Goal: Task Accomplishment & Management: Manage account settings

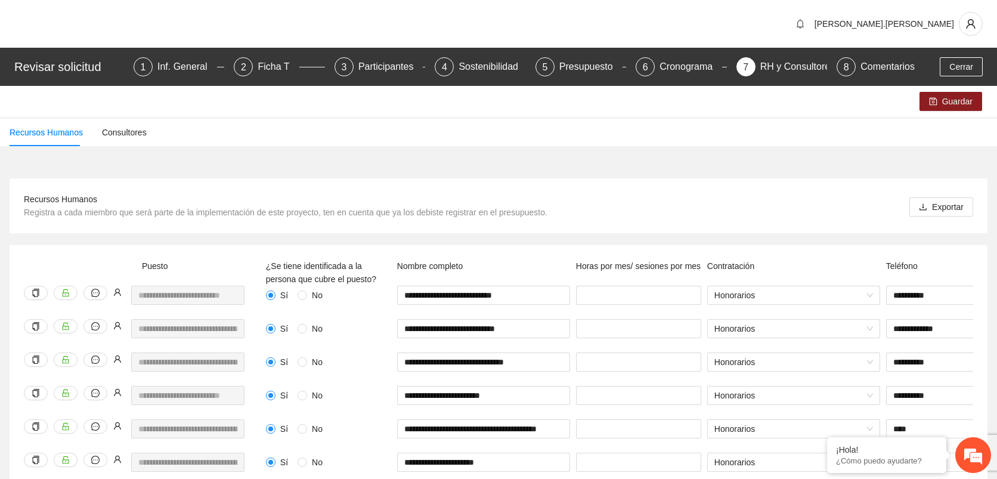
click at [971, 63] on span "Cerrar" at bounding box center [961, 66] width 24 height 13
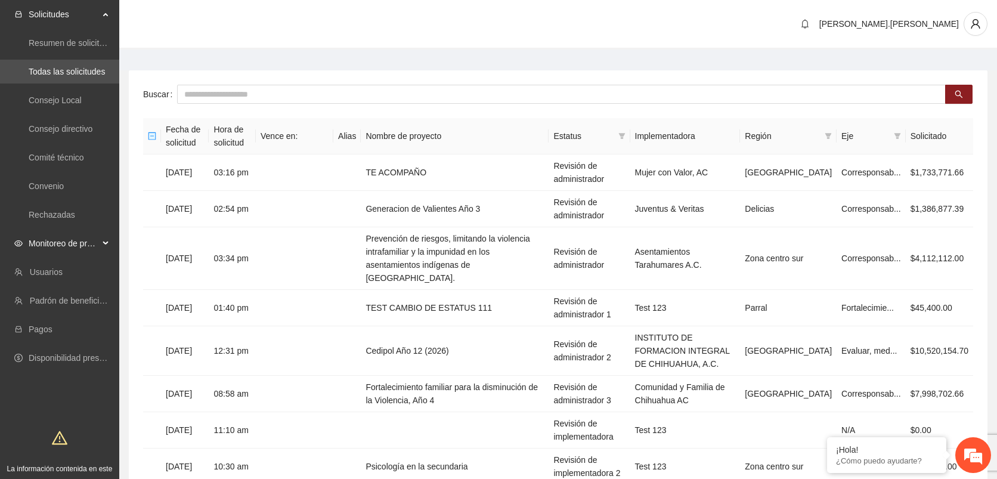
click at [73, 243] on span "Monitoreo de proyectos" at bounding box center [64, 243] width 70 height 24
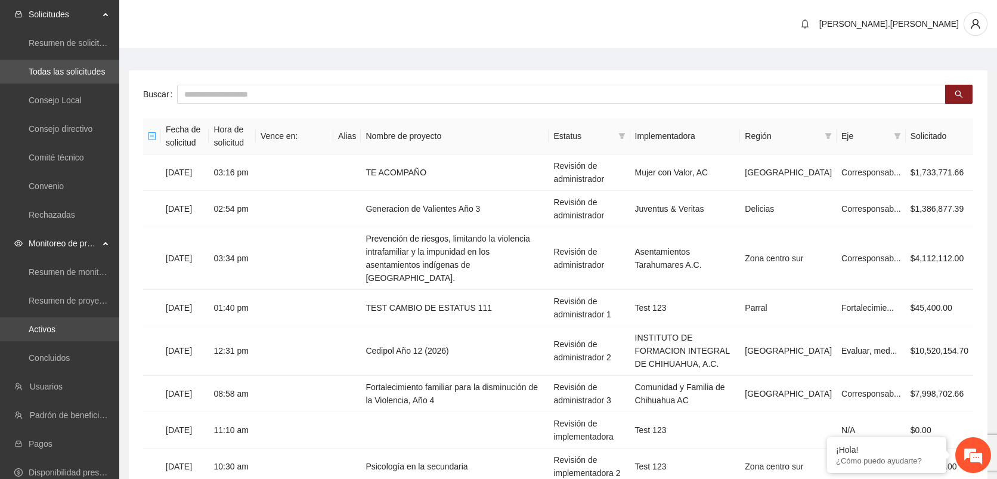
click at [41, 324] on link "Activos" at bounding box center [42, 329] width 27 height 10
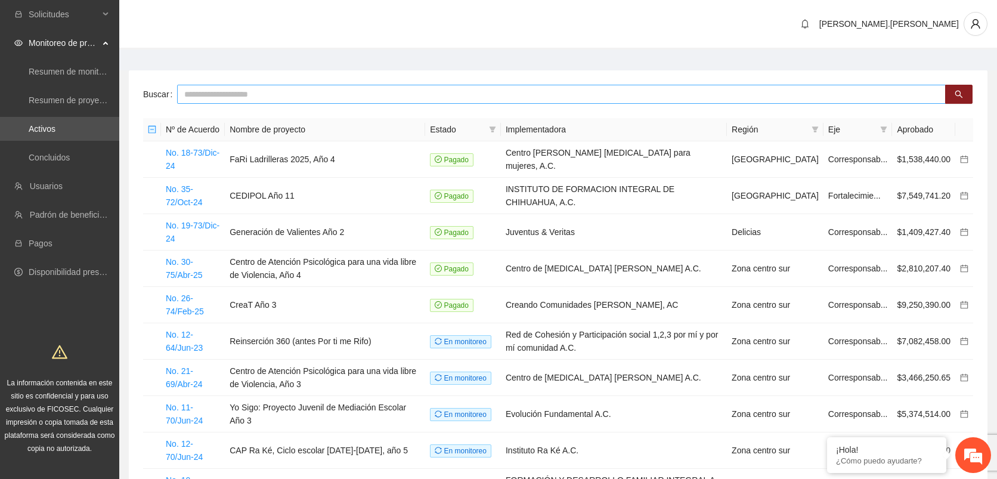
click at [312, 95] on input "text" at bounding box center [561, 94] width 769 height 19
type input "*"
type input "***"
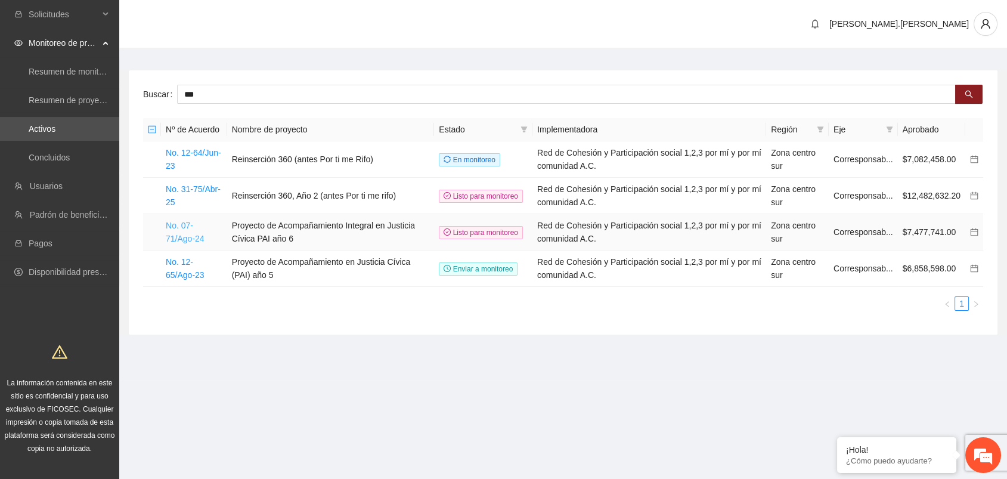
click at [201, 221] on link "No. 07-71/Ago-24" at bounding box center [185, 232] width 39 height 23
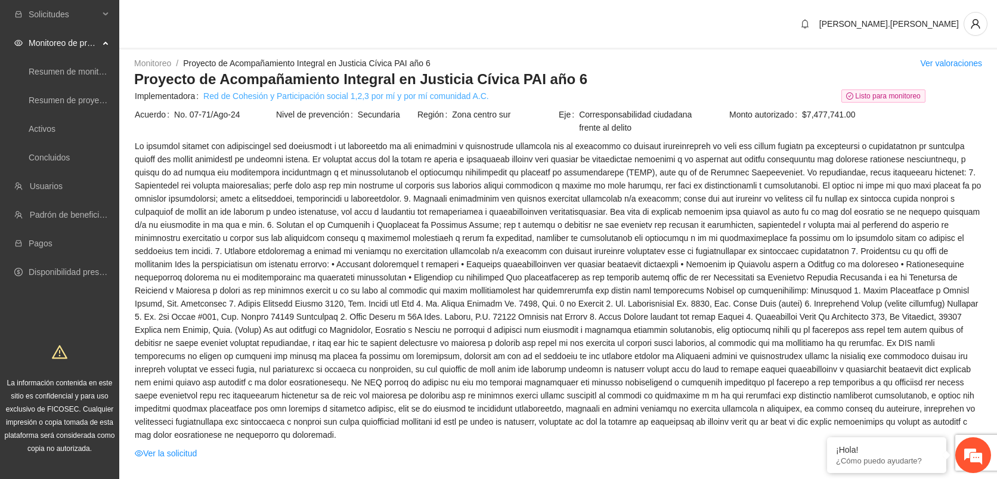
click at [243, 95] on link "Red de Cohesión y Participación social 1,2,3 por mí y por mí comunidad A.C." at bounding box center [346, 95] width 286 height 13
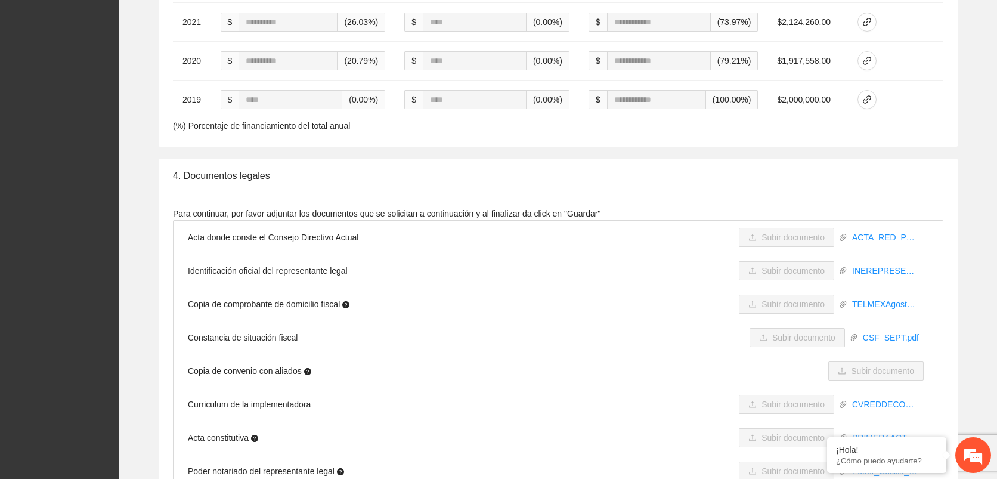
scroll to position [3026, 0]
click at [888, 241] on span "Subir documento ACTA_RED_PROTOCOLIZACION_2025.pdf" at bounding box center [831, 237] width 185 height 19
click at [887, 244] on link "ACTA_RED_PROTOCOLIZACION_2025.pdf" at bounding box center [885, 237] width 76 height 13
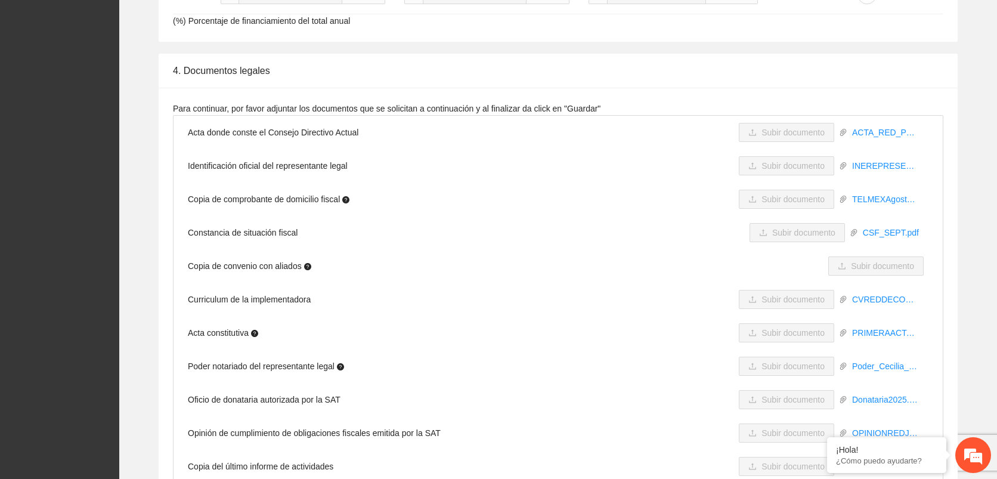
scroll to position [3132, 0]
click at [875, 339] on link "PRIMERAACTACONSTITUTIVA[DATE].pdf" at bounding box center [885, 332] width 76 height 13
